Goal: Information Seeking & Learning: Learn about a topic

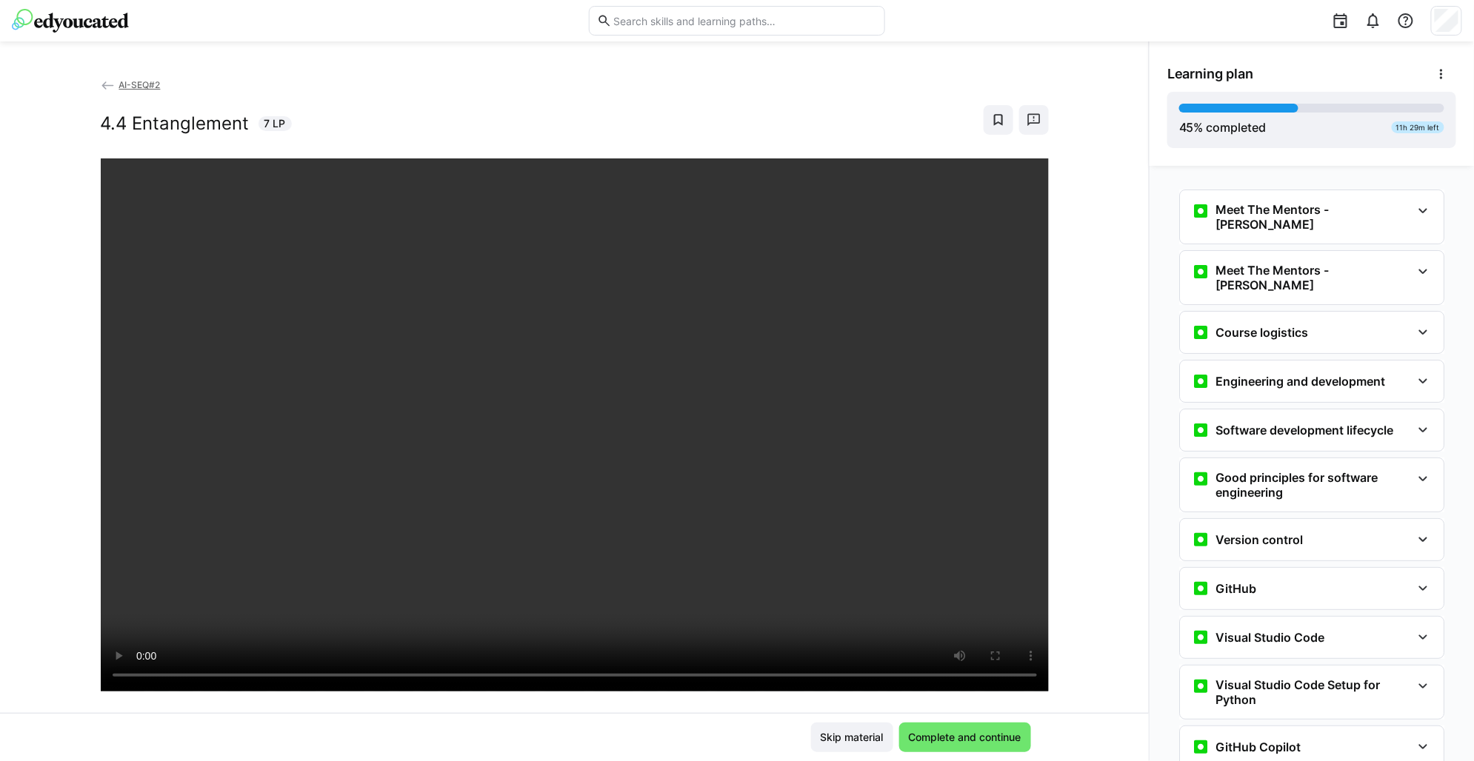
scroll to position [1493, 0]
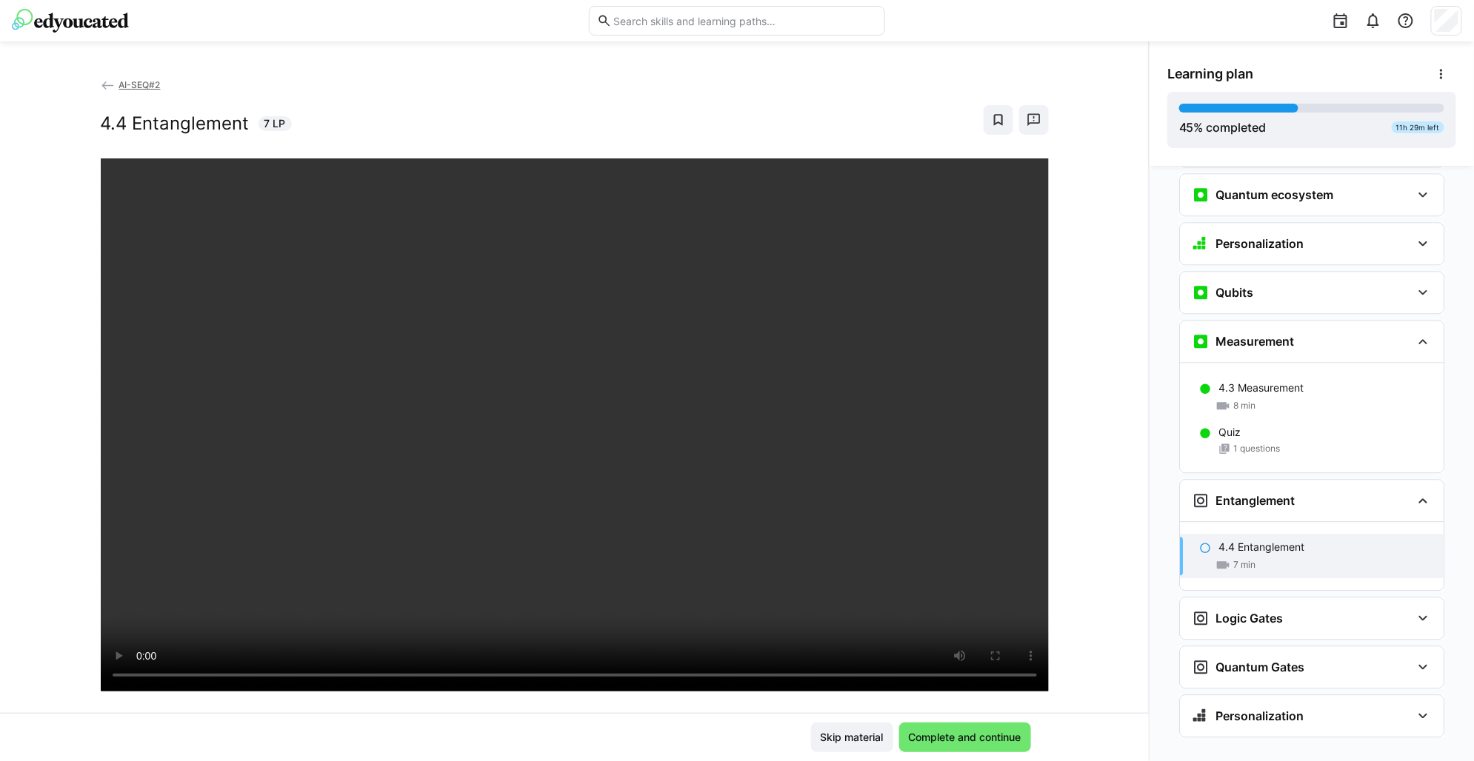
click at [1113, 632] on div "AI-SEQ#2 4.4 Entanglement 7 LP" at bounding box center [574, 395] width 1149 height 636
click at [1007, 725] on span "Complete and continue" at bounding box center [965, 738] width 132 height 30
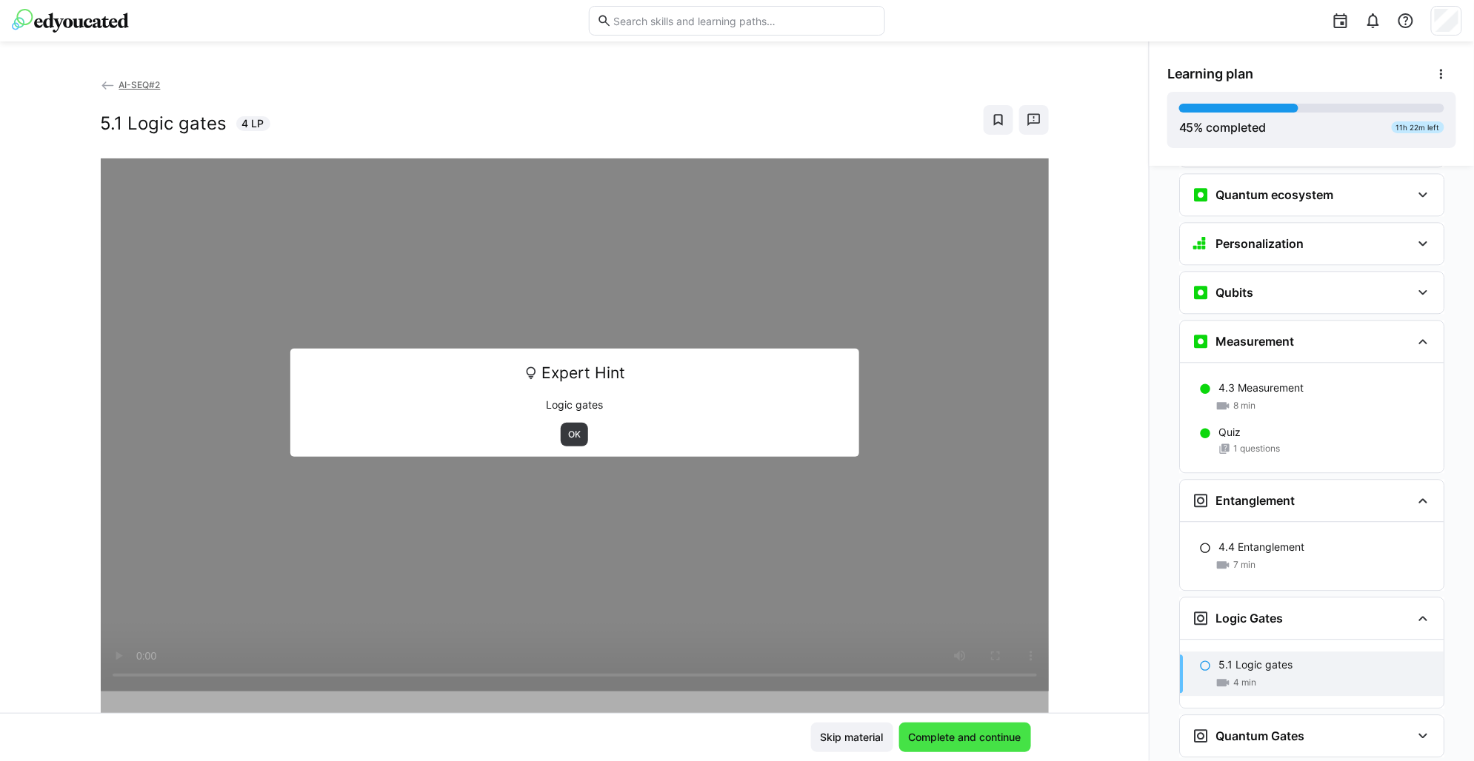
scroll to position [1494, 0]
click at [1235, 22] on div at bounding box center [1178, 20] width 567 height 41
click at [567, 432] on span "OK" at bounding box center [575, 435] width 16 height 12
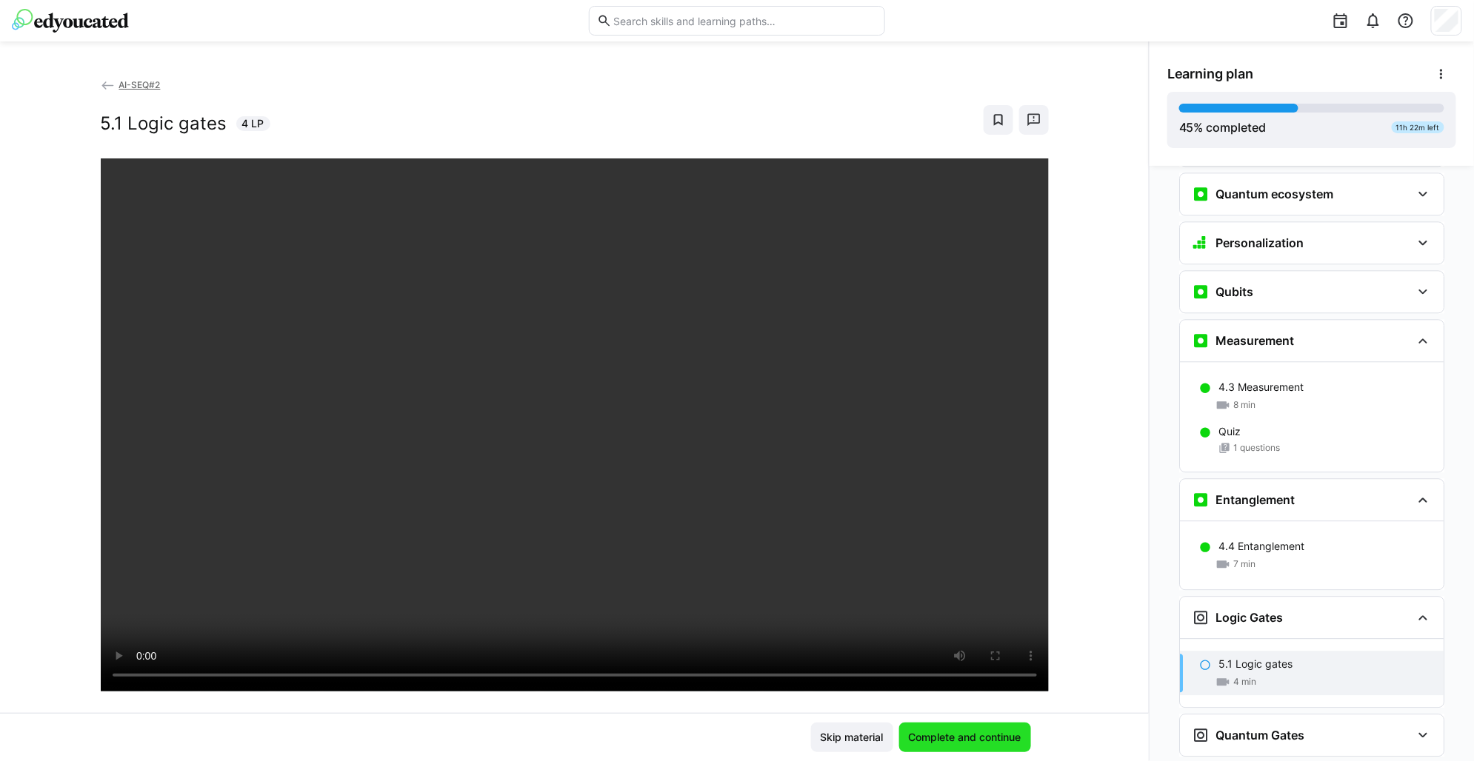
click at [964, 746] on span "Complete and continue" at bounding box center [965, 738] width 132 height 30
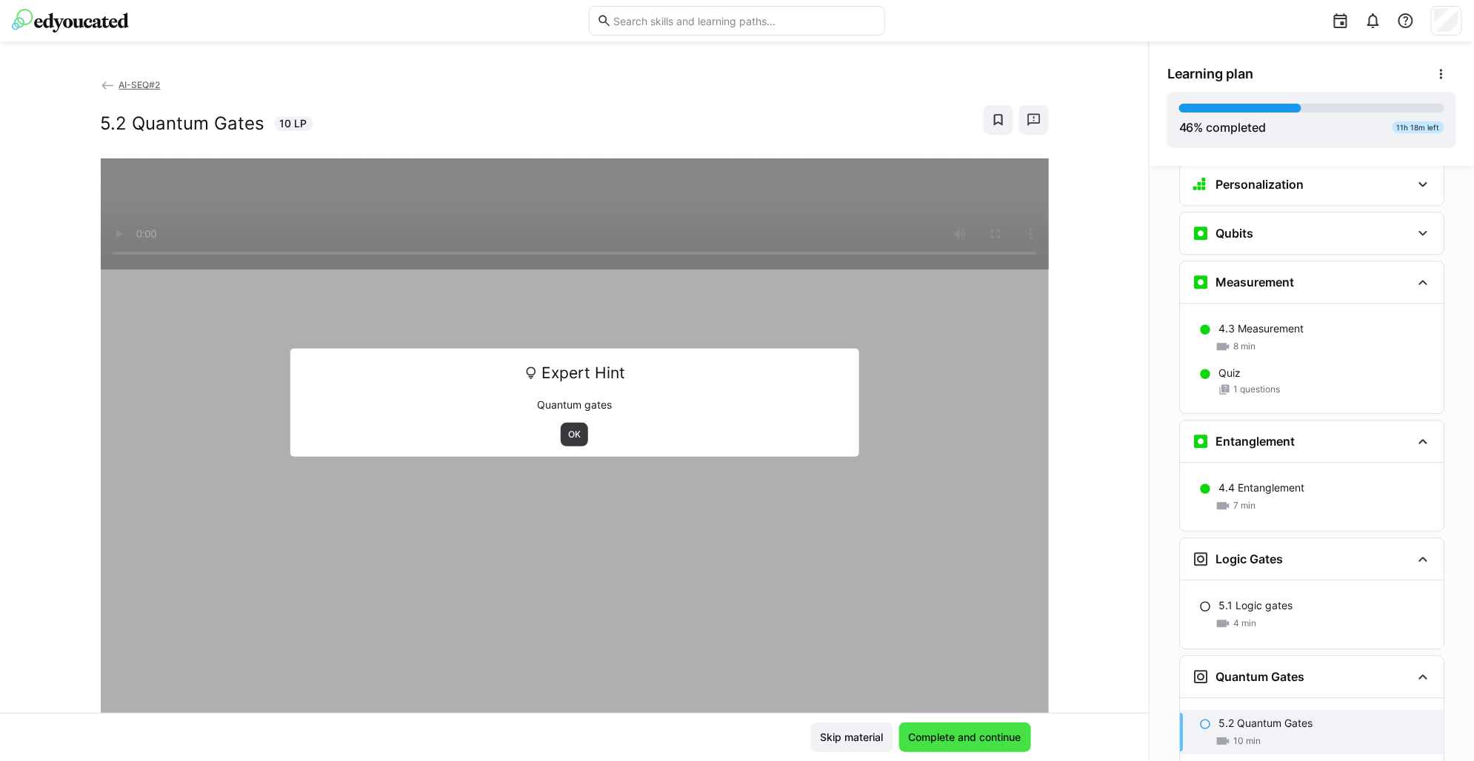
scroll to position [1562, 0]
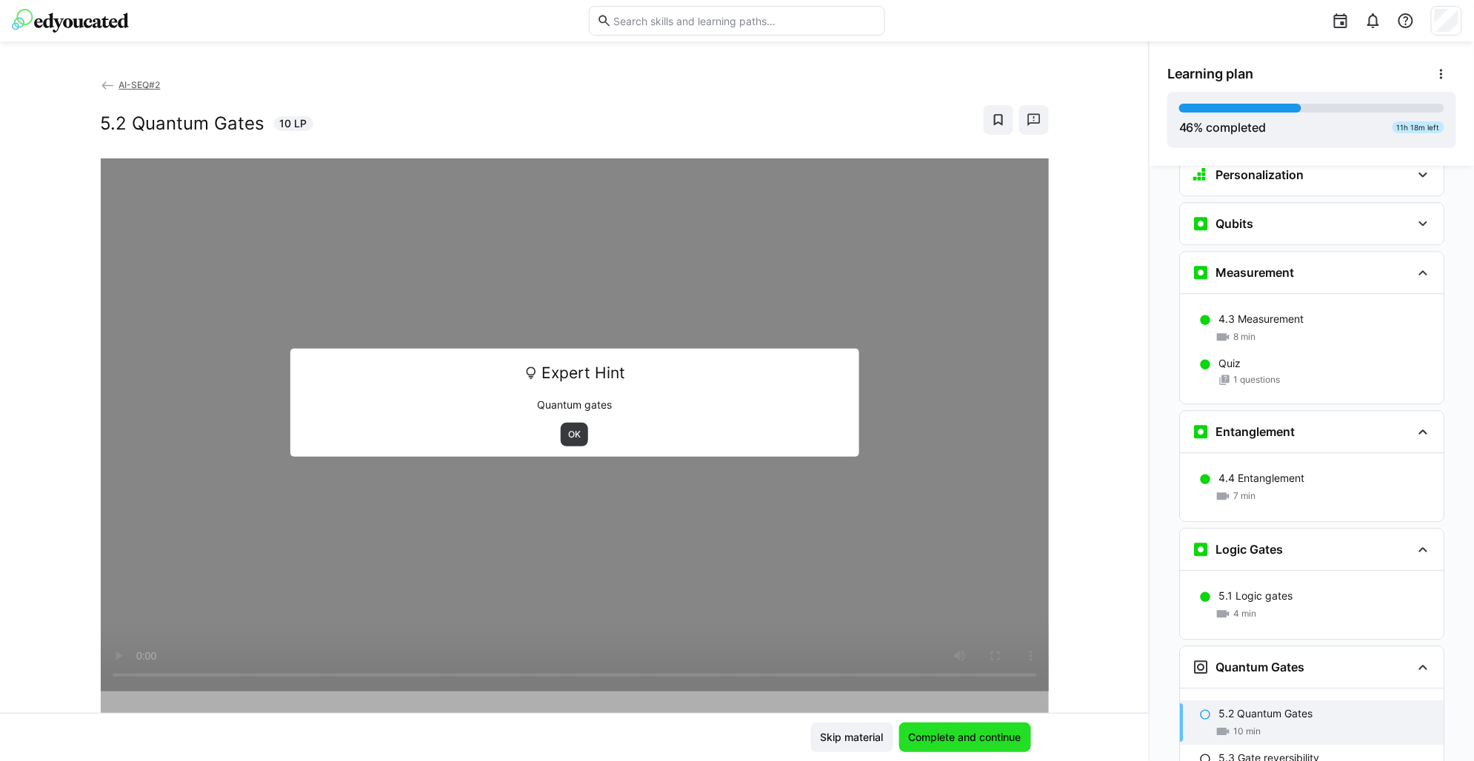
click at [964, 746] on span "Complete and continue" at bounding box center [965, 738] width 132 height 30
drag, startPoint x: 923, startPoint y: 531, endPoint x: 851, endPoint y: 264, distance: 277.0
drag, startPoint x: 851, startPoint y: 264, endPoint x: 851, endPoint y: 255, distance: 8.1
drag, startPoint x: 851, startPoint y: 255, endPoint x: 1131, endPoint y: 188, distance: 287.9
click at [1131, 188] on div "AI-SEQ#2 5.2 Quantum Gates 10 LP Expert Hint Quantum gates OK" at bounding box center [574, 395] width 1149 height 636
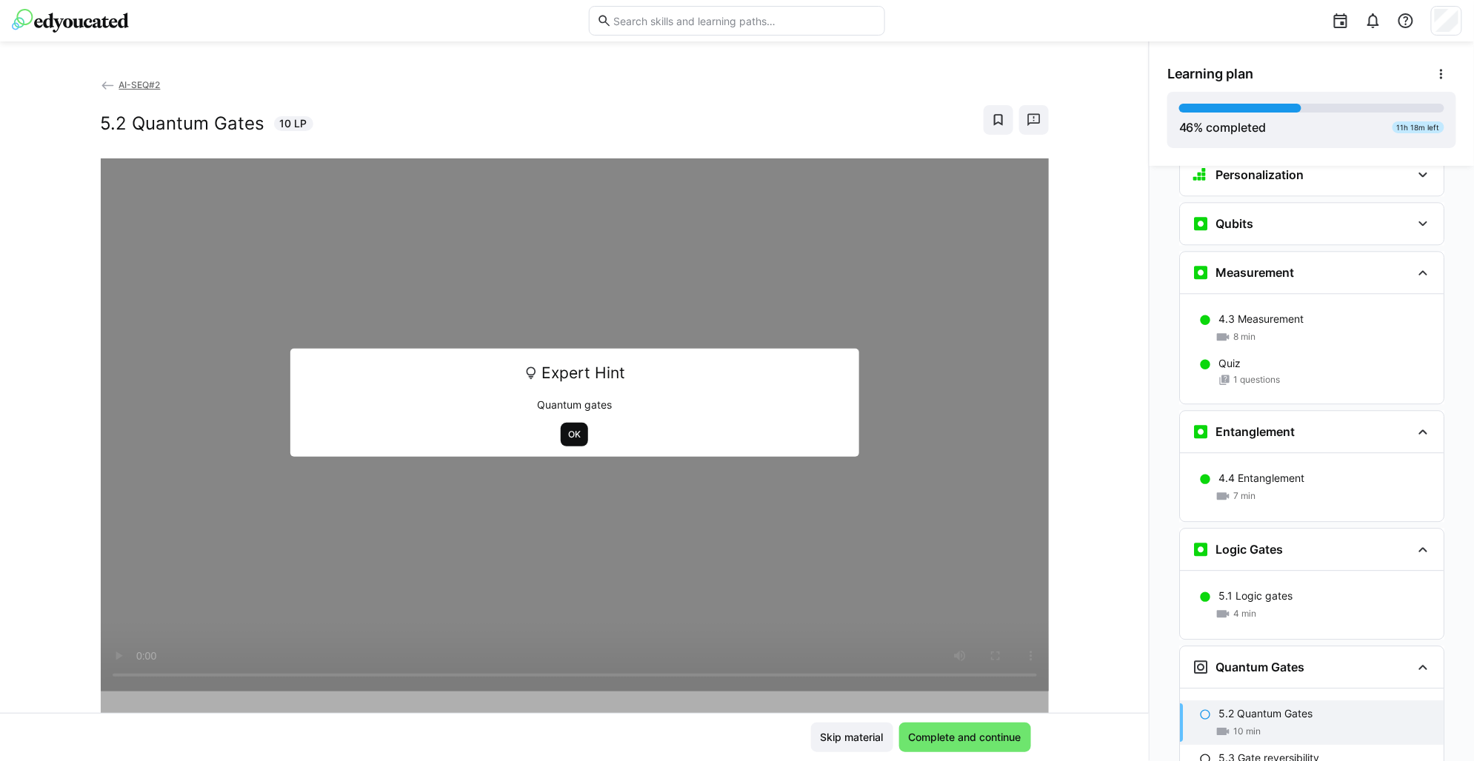
click at [562, 444] on span "OK" at bounding box center [574, 435] width 27 height 24
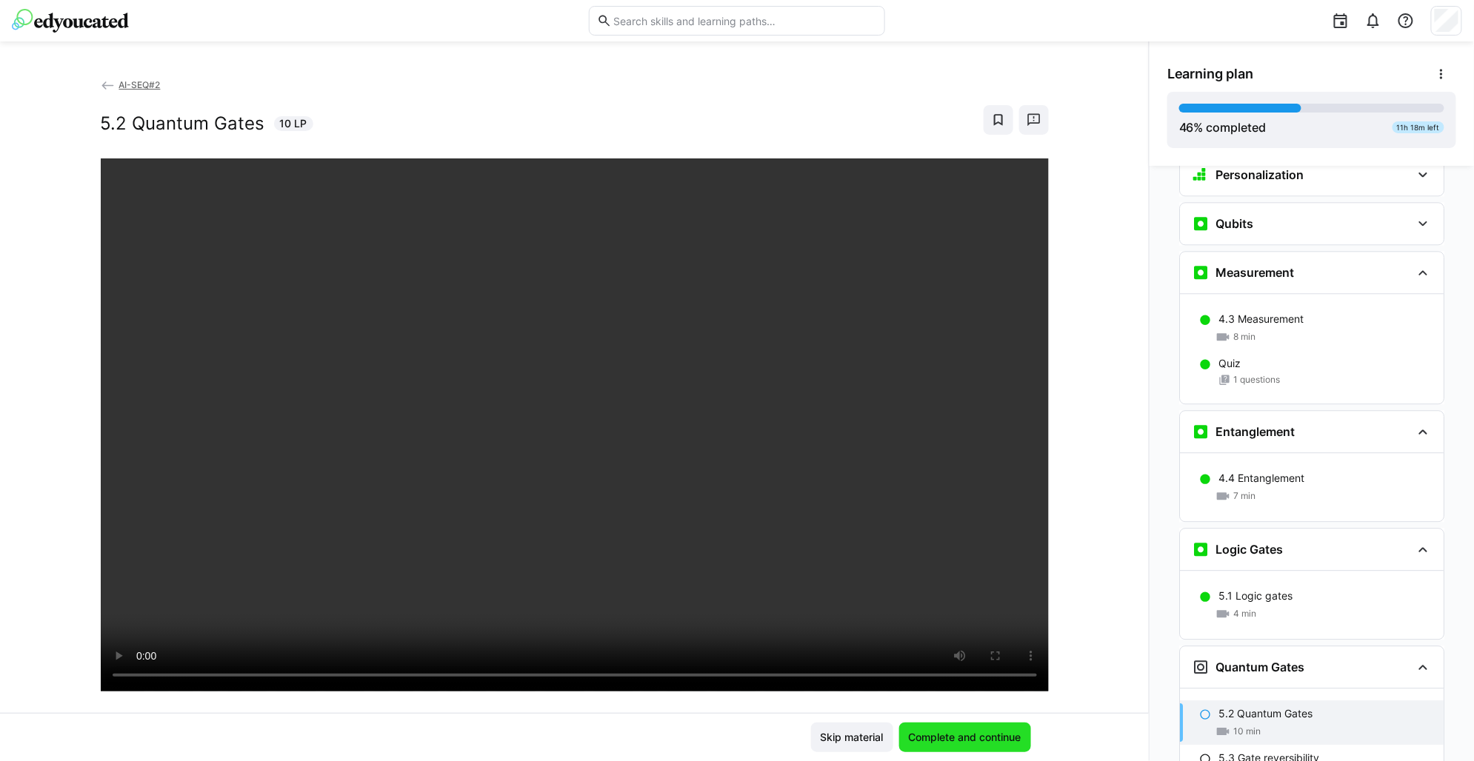
click at [960, 744] on span "Complete and continue" at bounding box center [964, 737] width 117 height 15
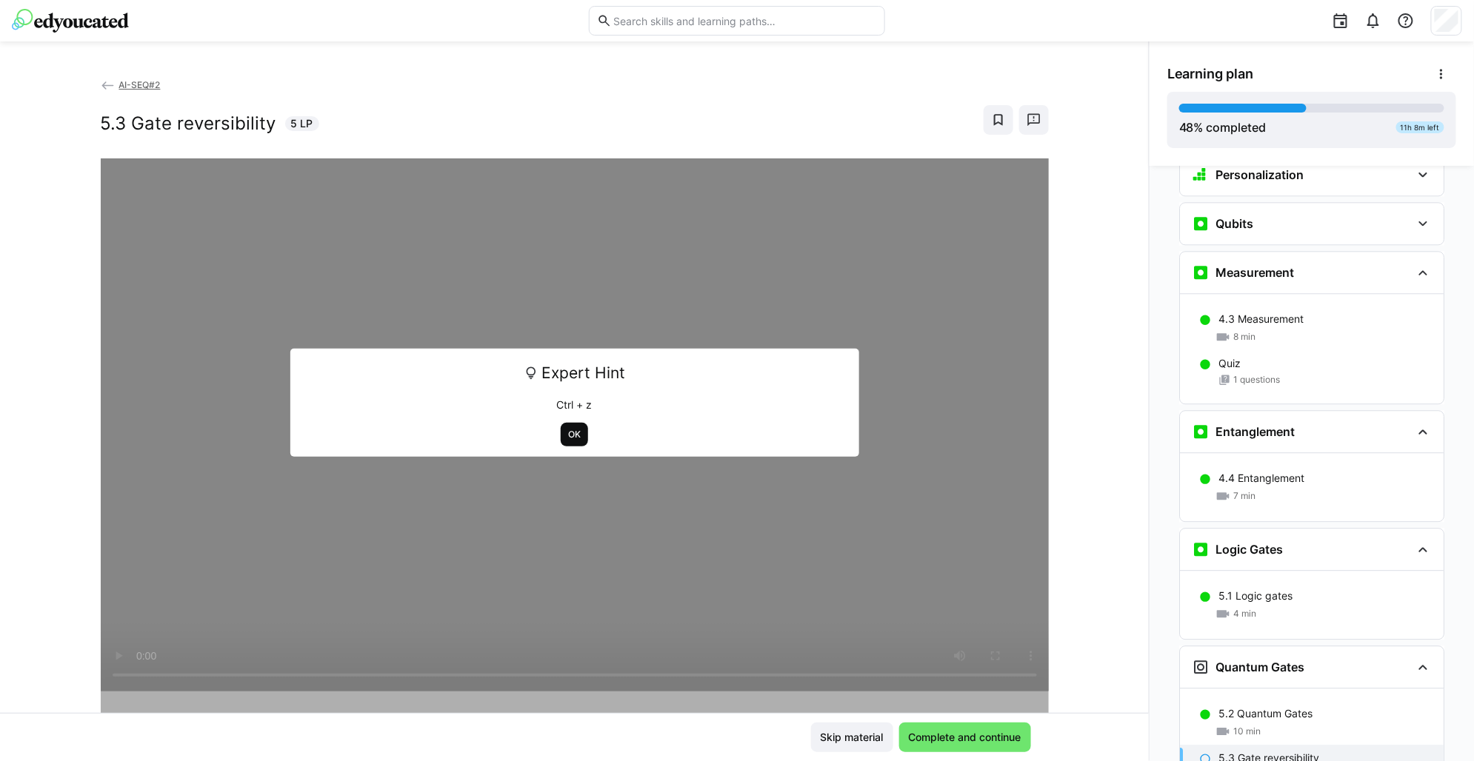
click at [566, 427] on span "OK" at bounding box center [574, 435] width 27 height 24
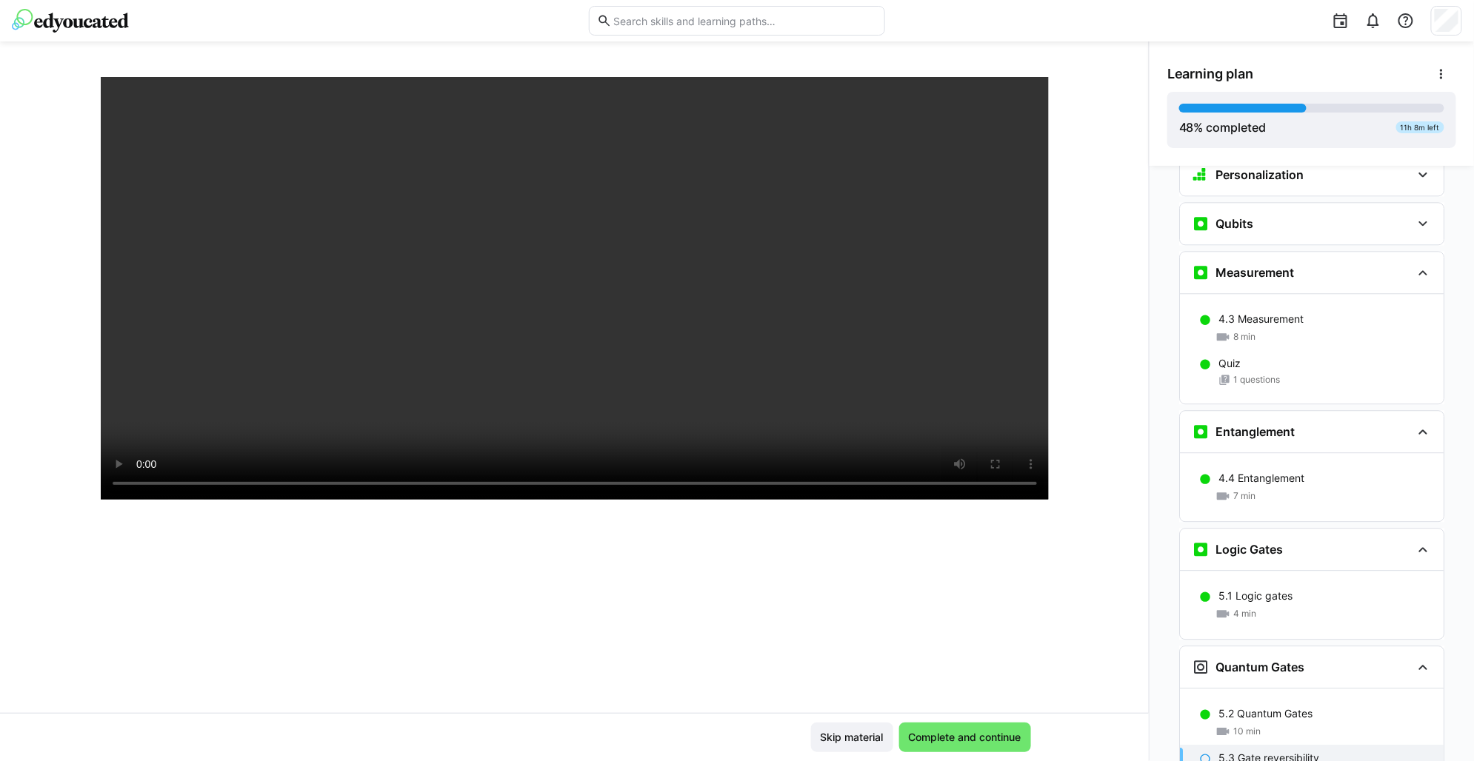
scroll to position [160, 0]
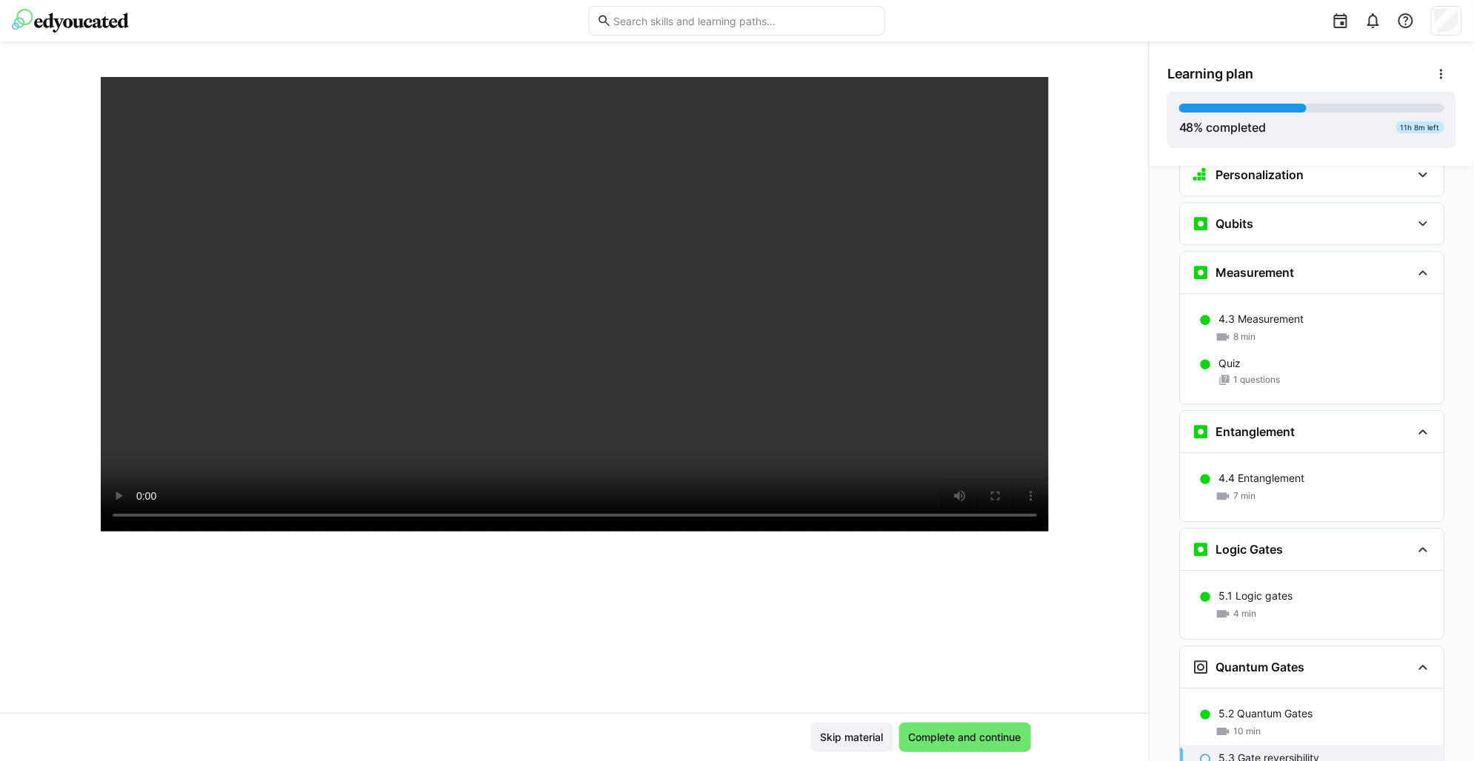
click at [971, 752] on app-learning-content-continue-button-component "Complete and continue" at bounding box center [965, 738] width 132 height 30
click at [971, 751] on span "Complete and continue" at bounding box center [965, 738] width 132 height 30
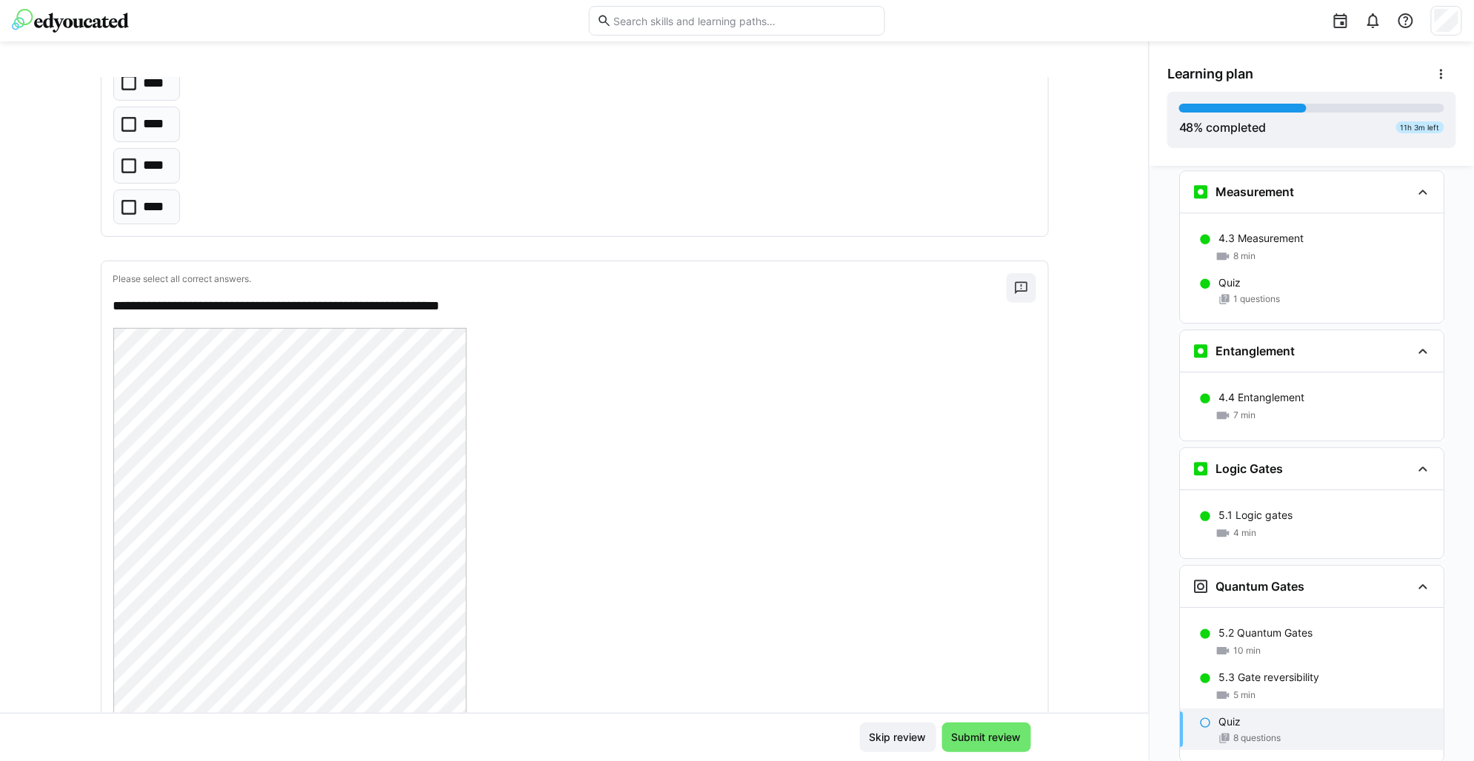
scroll to position [1716, 0]
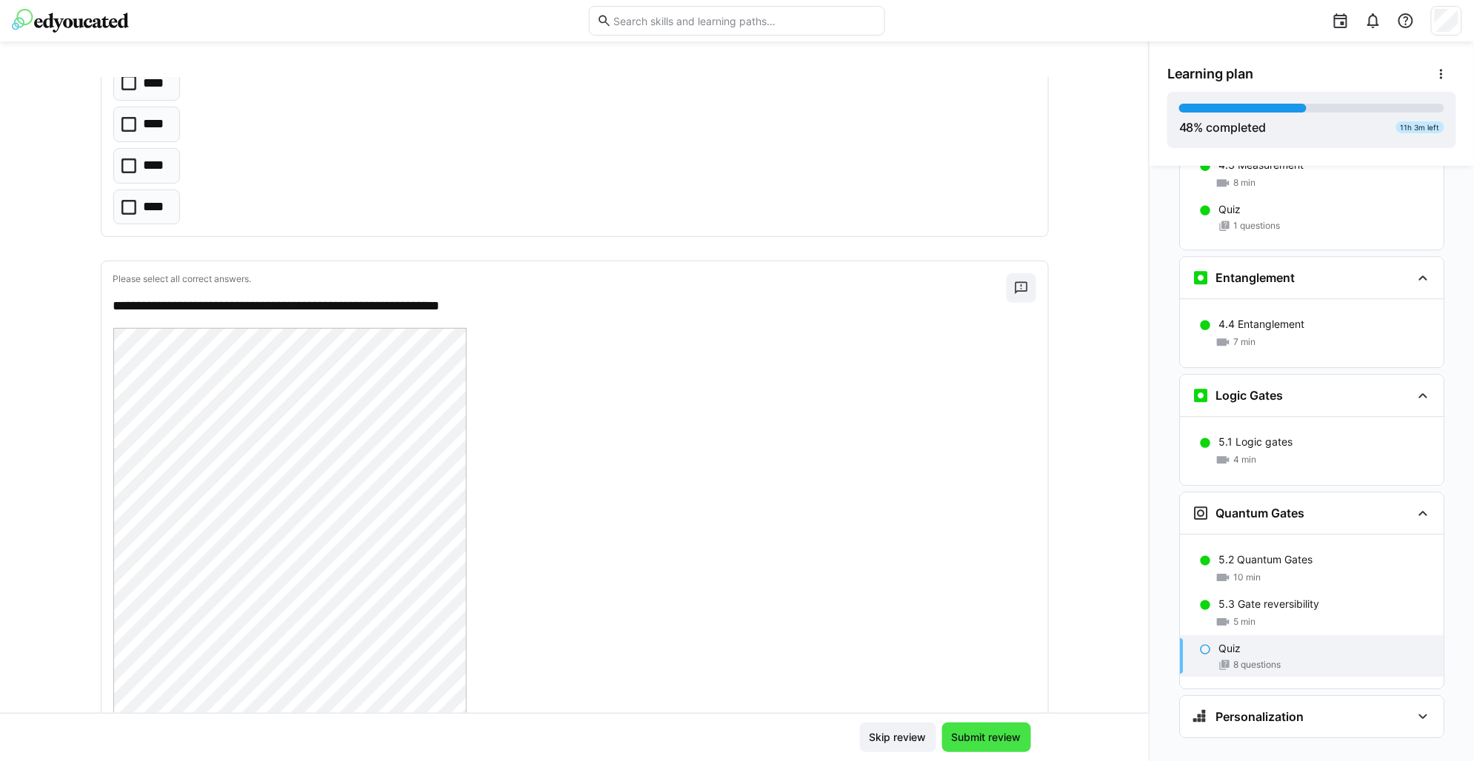
click at [991, 730] on span "Submit review" at bounding box center [986, 737] width 74 height 15
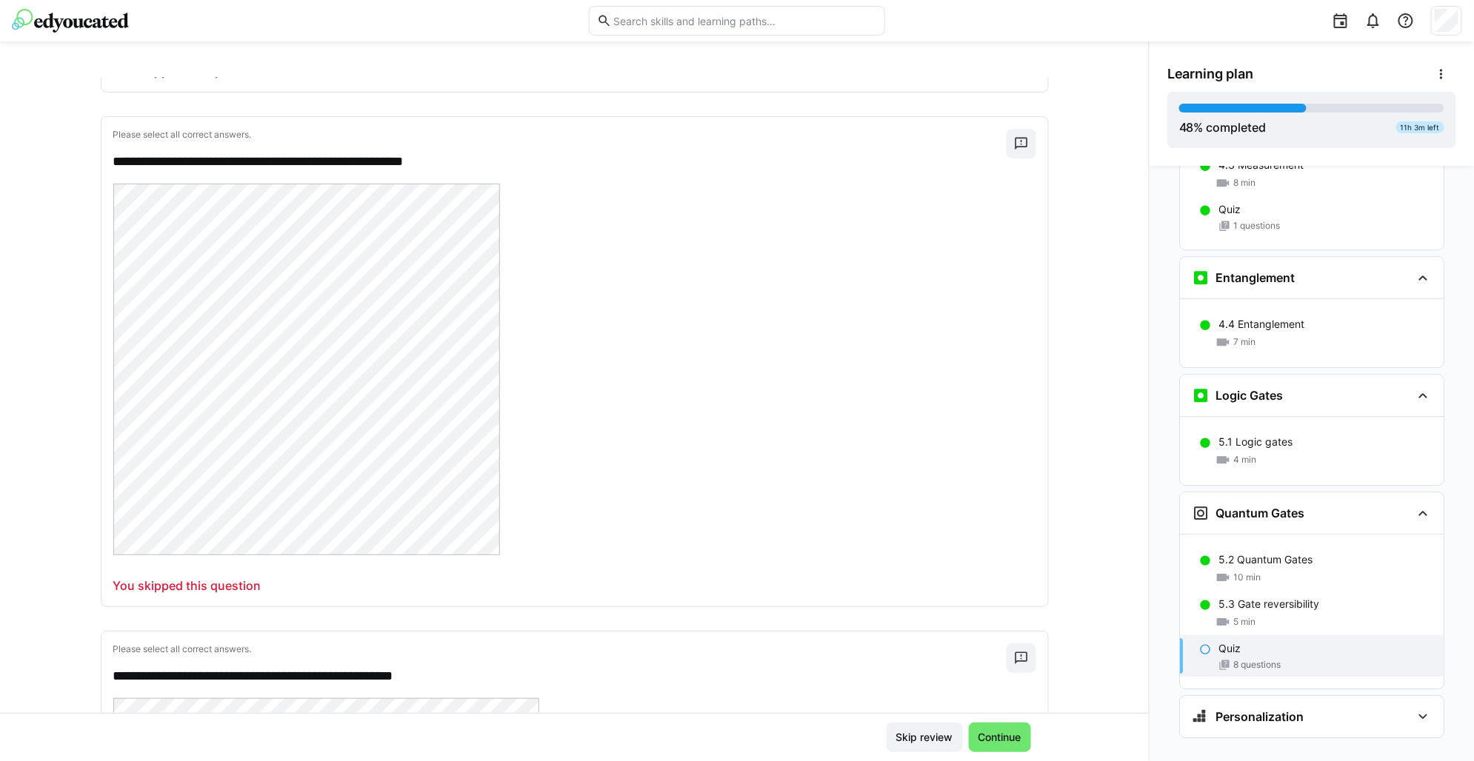
scroll to position [2684, 0]
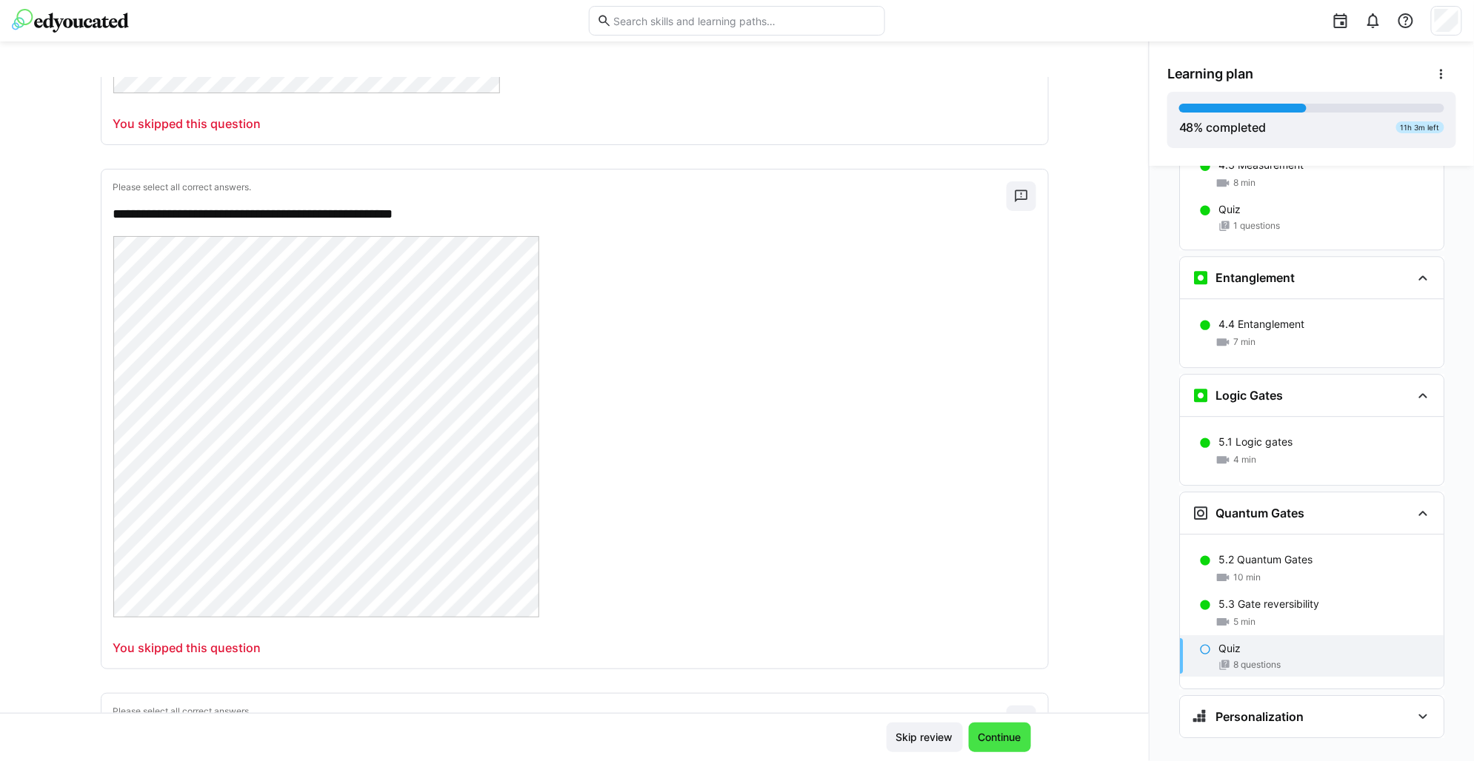
click at [985, 728] on span "Continue" at bounding box center [1000, 738] width 62 height 30
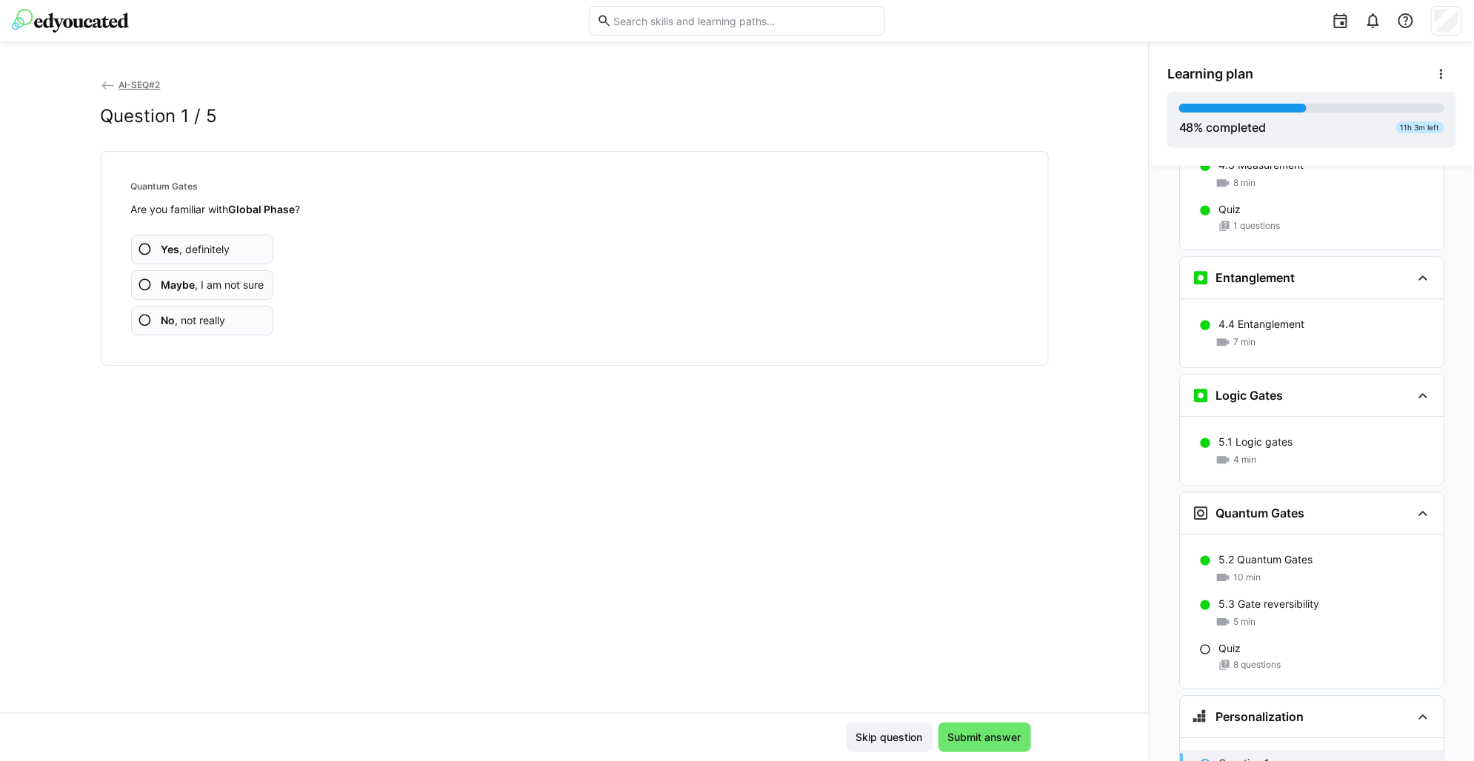
click at [210, 333] on app-assessment-question-radio "No , not really" at bounding box center [202, 321] width 143 height 30
click at [1000, 734] on span "Submit answer" at bounding box center [985, 737] width 78 height 15
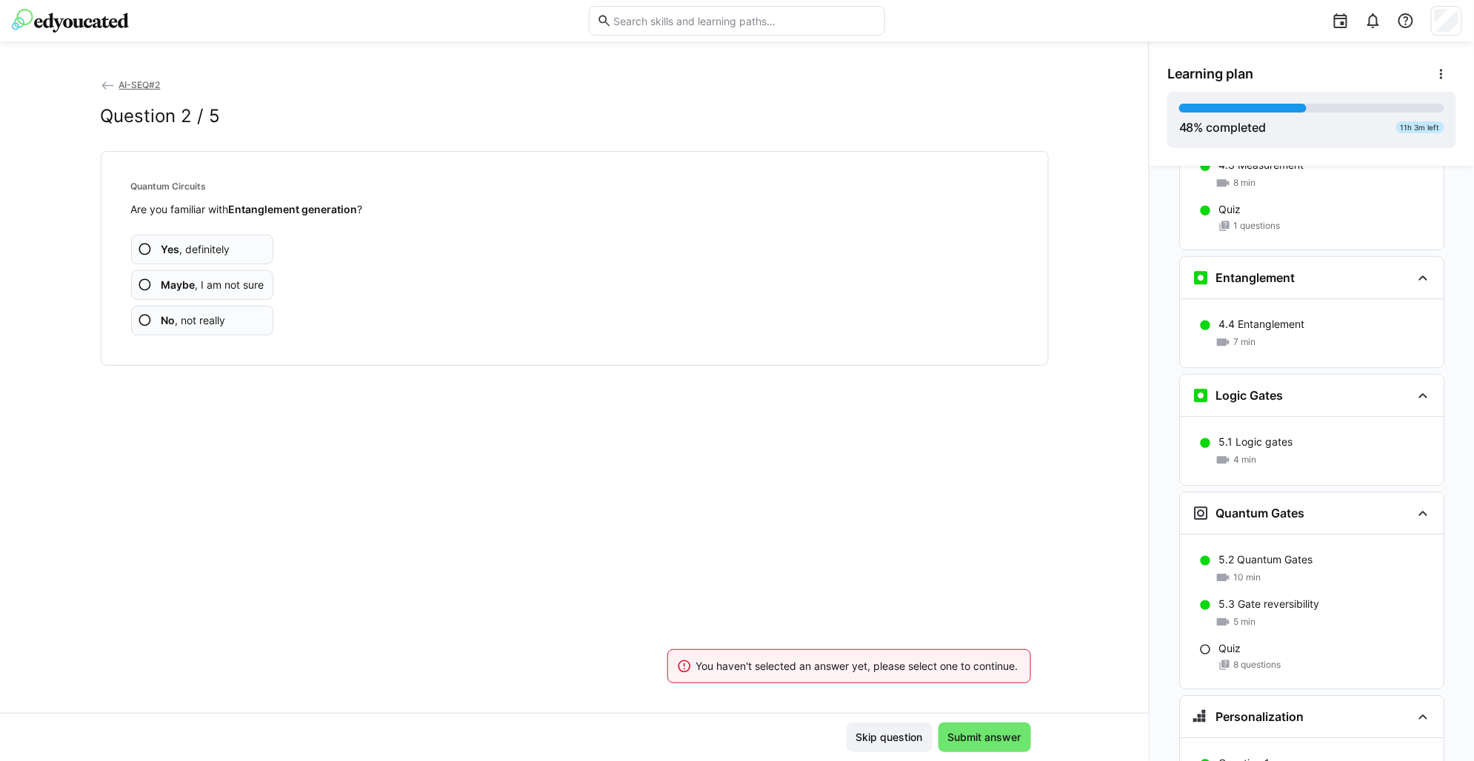
click at [193, 318] on span "No , not really" at bounding box center [193, 320] width 64 height 15
click at [173, 332] on app-assessment-question-radio "No , not really" at bounding box center [202, 321] width 143 height 30
click at [186, 318] on span "No , not really" at bounding box center [193, 320] width 64 height 15
click at [1001, 730] on span "Submit answer" at bounding box center [985, 737] width 78 height 15
click at [182, 301] on div "Yes , definitely Maybe , I am not sure No , not really" at bounding box center [574, 276] width 887 height 118
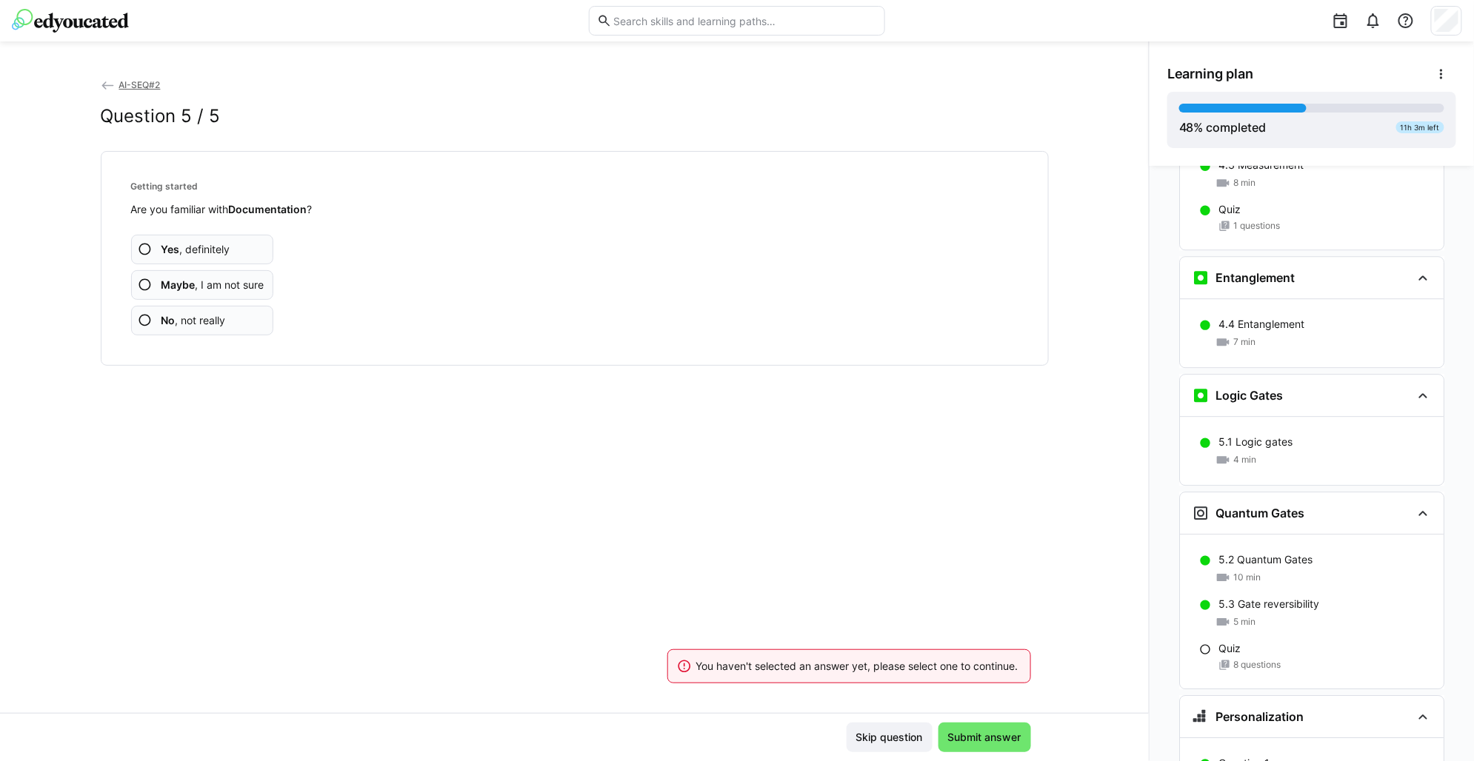
click at [187, 319] on span "No , not really" at bounding box center [193, 320] width 64 height 15
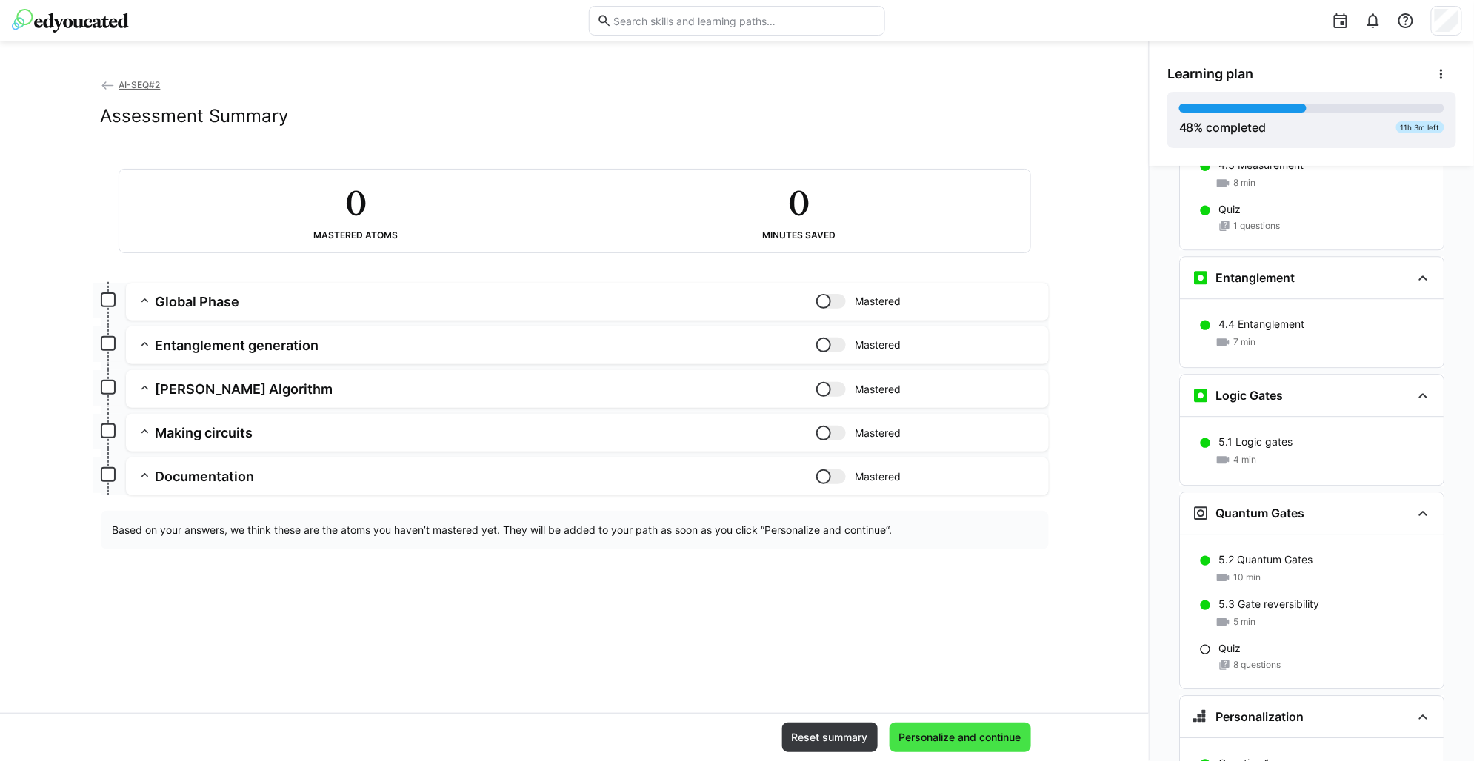
click at [949, 746] on span "Personalize and continue" at bounding box center [959, 738] width 141 height 30
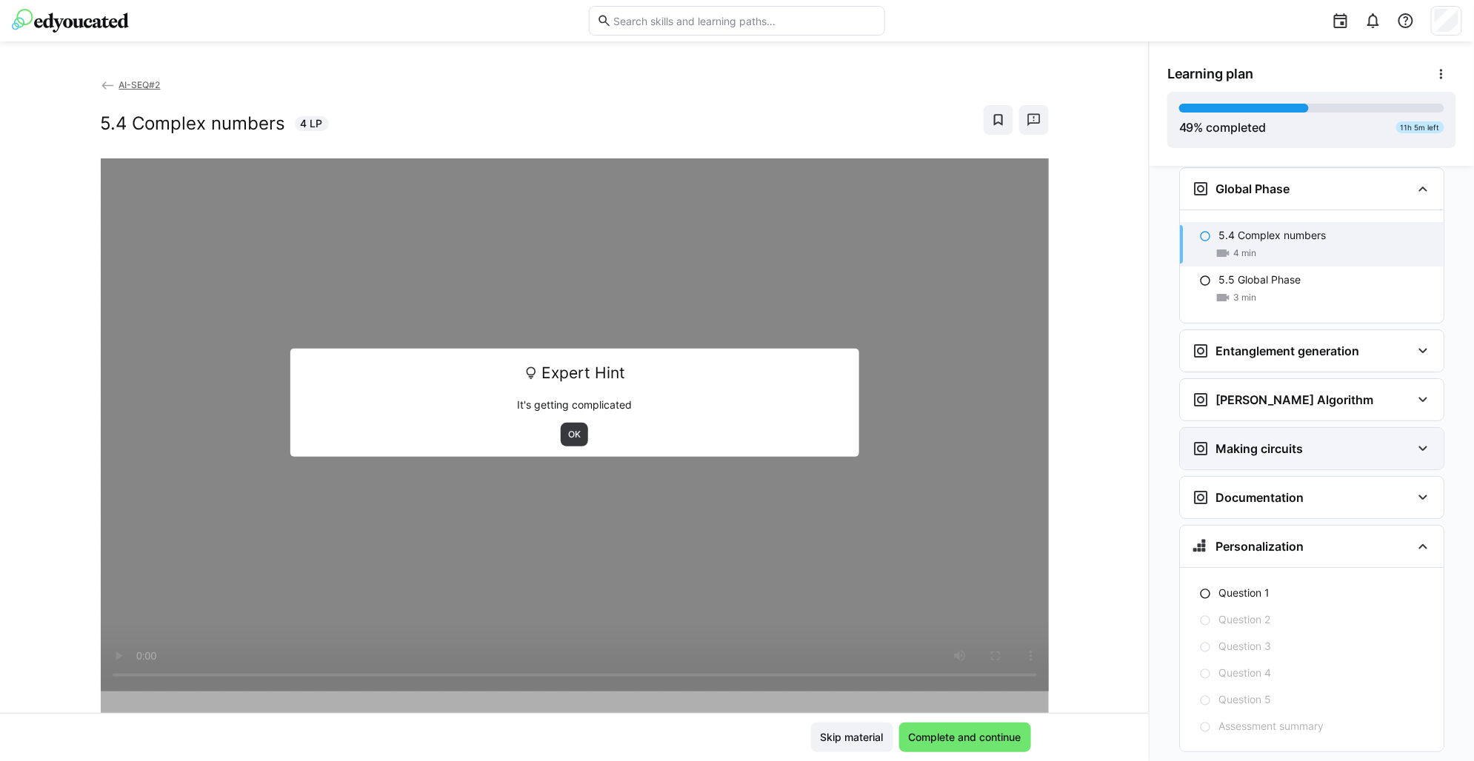
scroll to position [2308, 0]
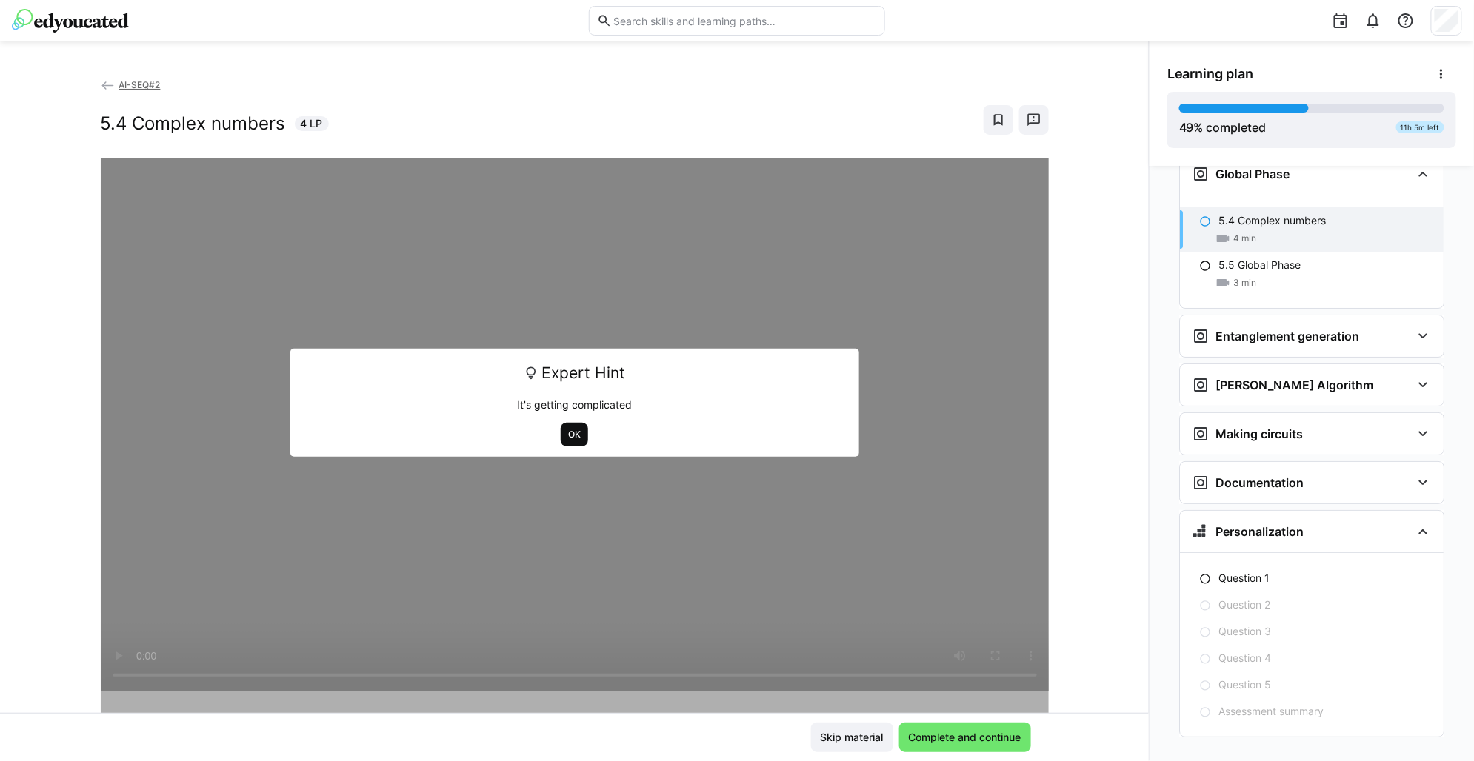
click at [562, 426] on span "OK" at bounding box center [574, 435] width 27 height 24
